Goal: Transaction & Acquisition: Purchase product/service

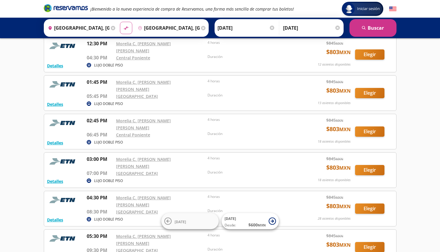
scroll to position [150, 0]
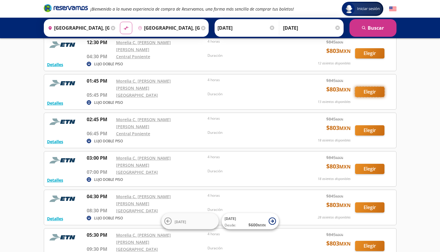
click at [370, 87] on button "Elegir" at bounding box center [369, 92] width 29 height 10
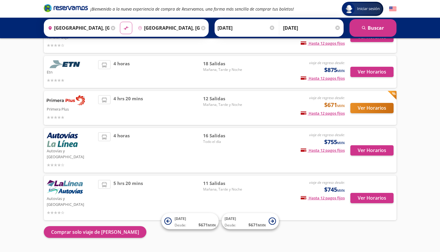
scroll to position [63, 0]
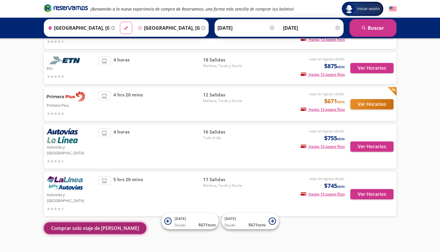
click at [89, 222] on button "Comprar solo viaje de [PERSON_NAME]" at bounding box center [95, 228] width 103 height 12
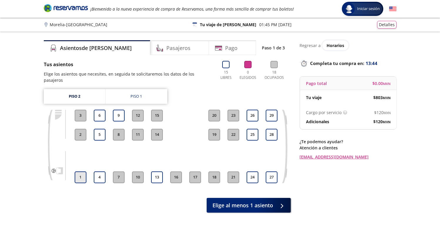
click at [81, 173] on button "1" at bounding box center [81, 177] width 12 height 12
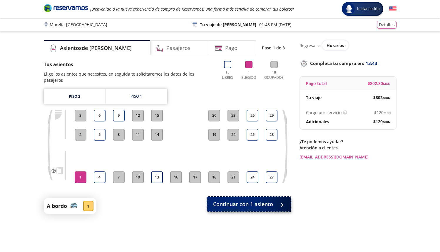
click at [231, 200] on span "Continuar con 1 asiento" at bounding box center [243, 204] width 60 height 8
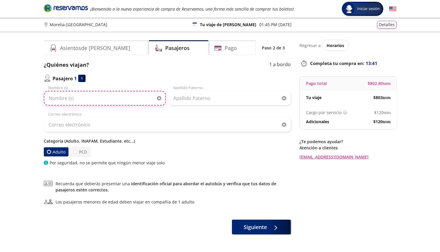
click at [106, 98] on input "Nombre (s)" at bounding box center [105, 98] width 122 height 15
type input "[PERSON_NAME]"
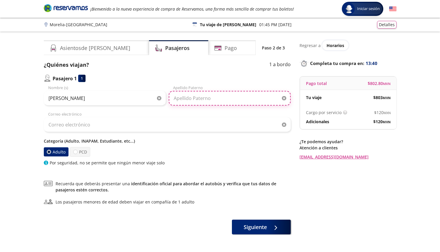
type input "[PERSON_NAME]"
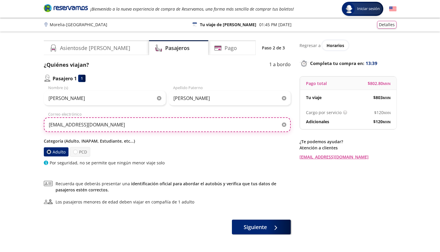
click at [97, 123] on input "[EMAIL_ADDRESS][DOMAIN_NAME]" at bounding box center [167, 124] width 247 height 15
type input "[EMAIL_ADDRESS][DOMAIN_NAME]"
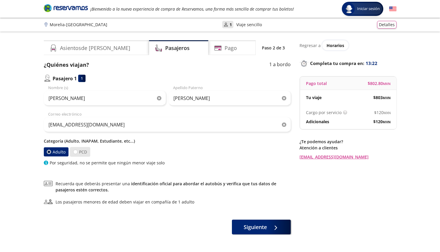
click at [79, 155] on label "PCD" at bounding box center [80, 152] width 20 height 10
click at [77, 154] on input "PCD" at bounding box center [75, 152] width 4 height 4
radio input "true"
click at [48, 153] on div at bounding box center [49, 152] width 4 height 4
click at [48, 153] on input "Adulto" at bounding box center [49, 152] width 4 height 4
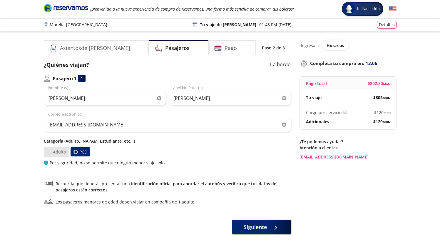
radio input "true"
radio input "false"
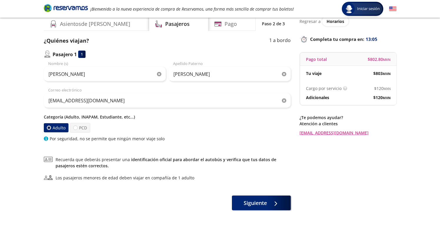
scroll to position [29, 0]
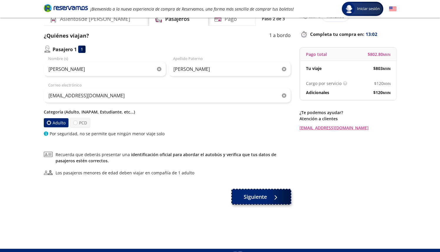
click at [267, 197] on button "Siguiente" at bounding box center [261, 196] width 59 height 15
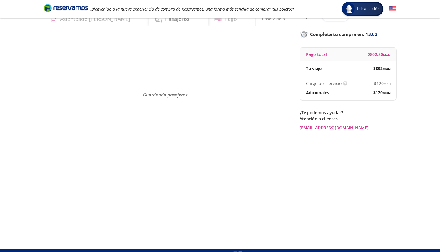
scroll to position [0, 0]
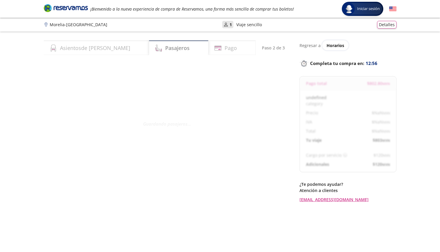
select select "MX"
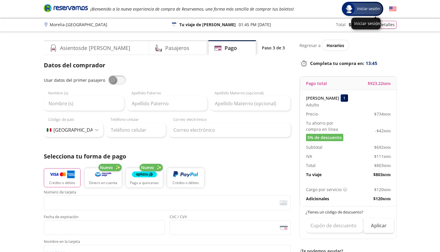
click at [369, 12] on div "Iniciar sesión" at bounding box center [362, 9] width 39 height 12
click at [116, 81] on span at bounding box center [117, 80] width 18 height 9
click at [108, 76] on input "checkbox" at bounding box center [108, 76] width 0 height 0
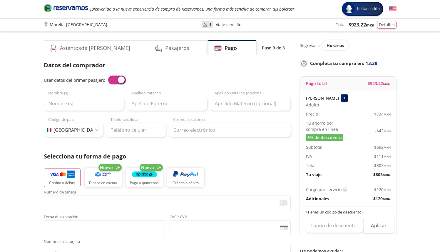
type input "[PERSON_NAME]"
type input "[EMAIL_ADDRESS][DOMAIN_NAME]"
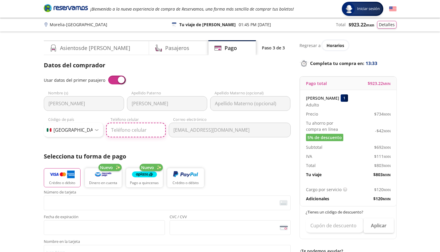
click at [124, 131] on input "Teléfono celular" at bounding box center [136, 130] width 60 height 15
type input "55 2213 7141"
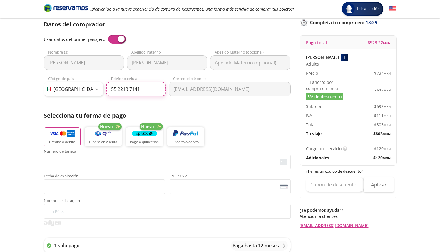
scroll to position [43, 0]
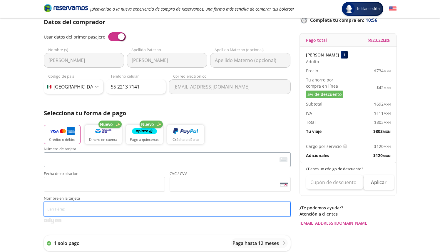
type input "[PERSON_NAME]"
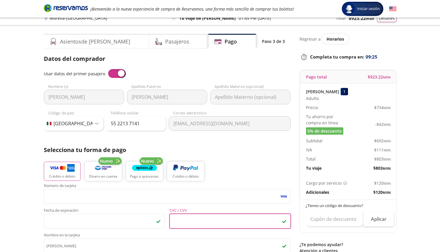
scroll to position [0, 0]
